Goal: Find specific page/section: Find specific page/section

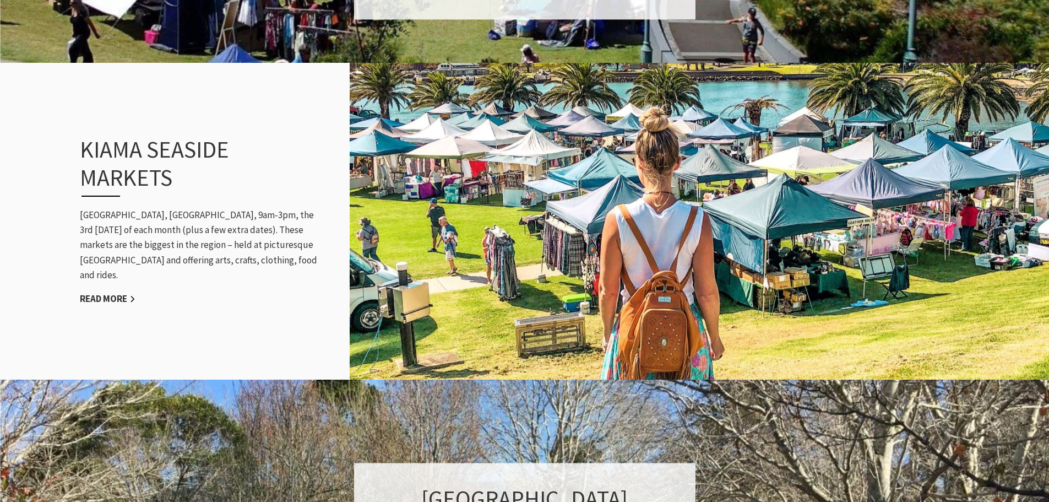
scroll to position [1101, 0]
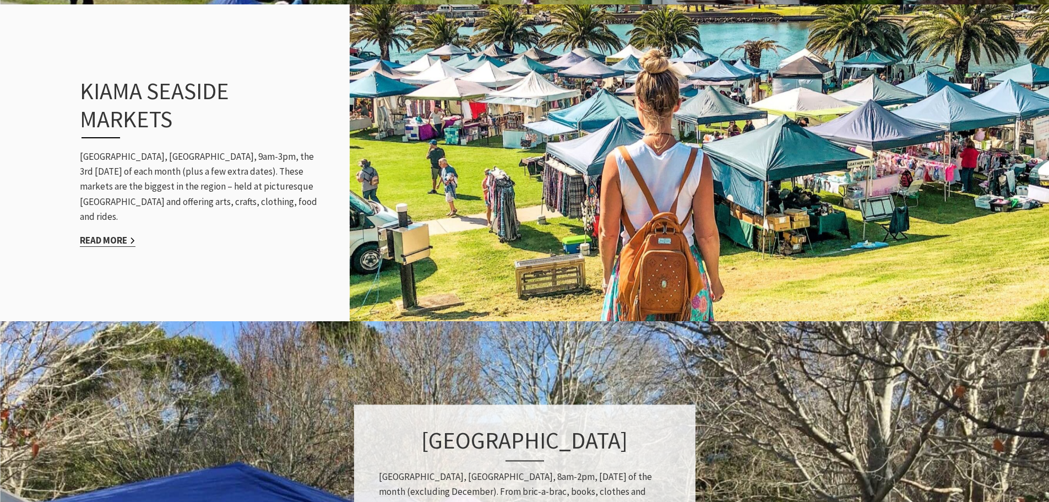
click at [129, 234] on link "Read More" at bounding box center [108, 240] width 56 height 13
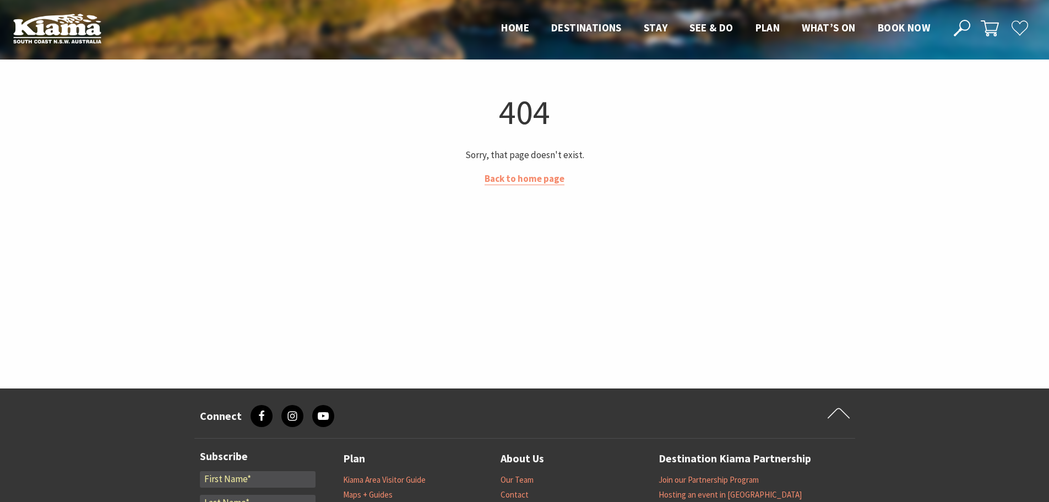
scroll to position [16218, 0]
